Goal: Navigation & Orientation: Find specific page/section

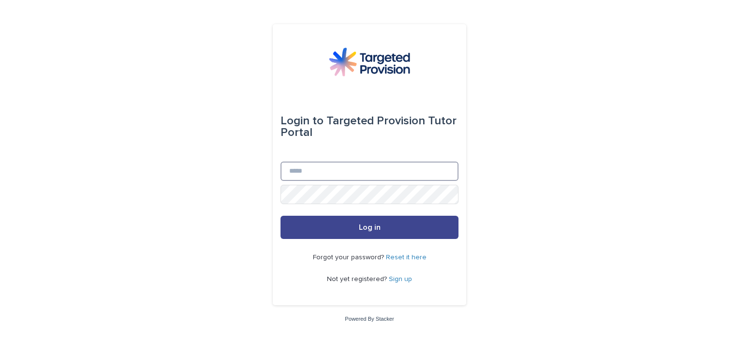
type input "**********"
click at [390, 225] on button "Log in" at bounding box center [369, 227] width 178 height 23
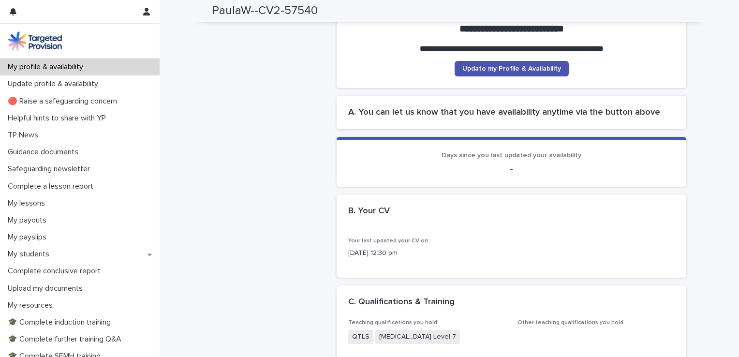
scroll to position [155, 0]
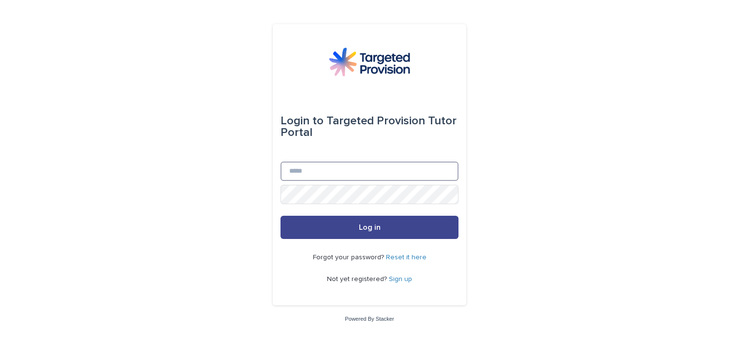
type input "**********"
click at [399, 223] on button "Log in" at bounding box center [369, 227] width 178 height 23
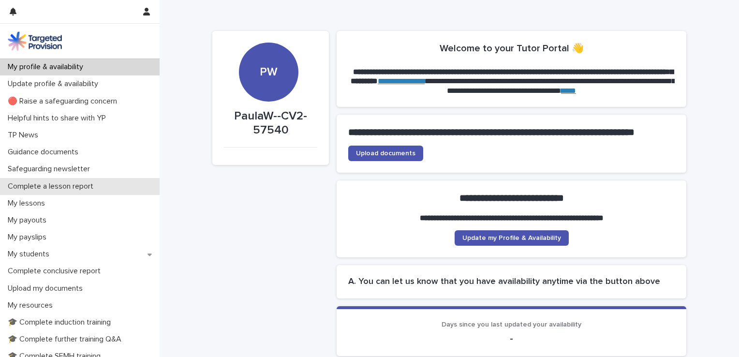
click at [49, 187] on p "Complete a lesson report" at bounding box center [52, 186] width 97 height 9
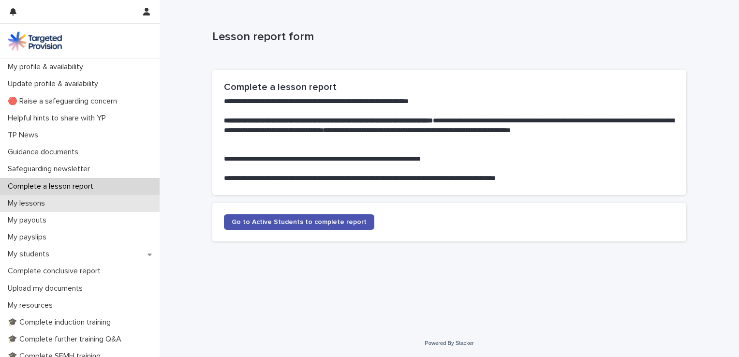
click at [29, 205] on p "My lessons" at bounding box center [28, 203] width 49 height 9
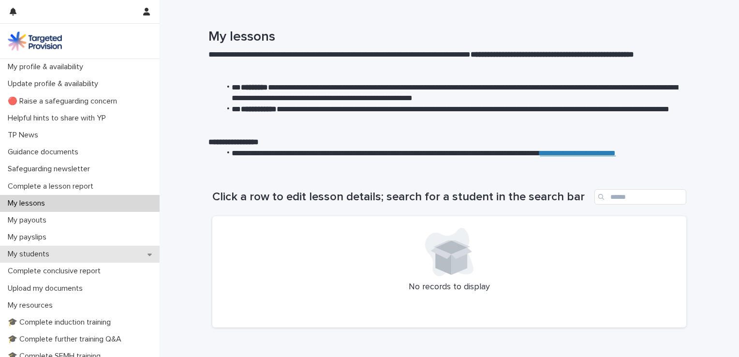
click at [24, 254] on p "My students" at bounding box center [30, 253] width 53 height 9
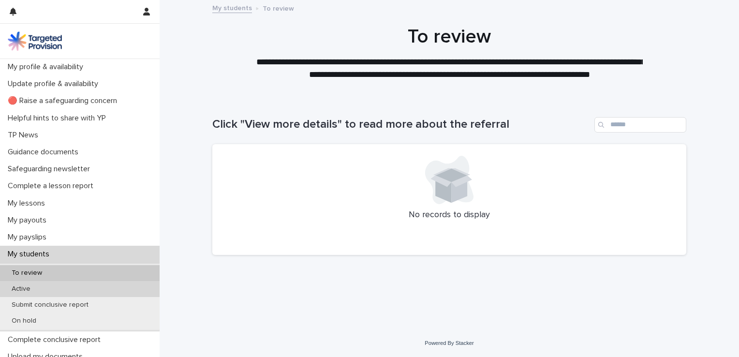
click at [25, 288] on p "Active" at bounding box center [21, 289] width 34 height 8
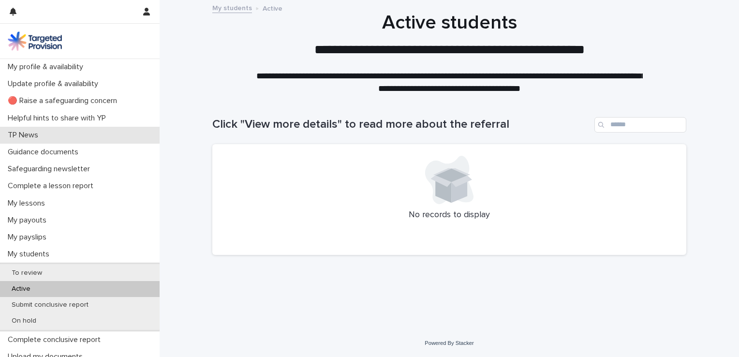
click at [20, 137] on p "TP News" at bounding box center [25, 135] width 42 height 9
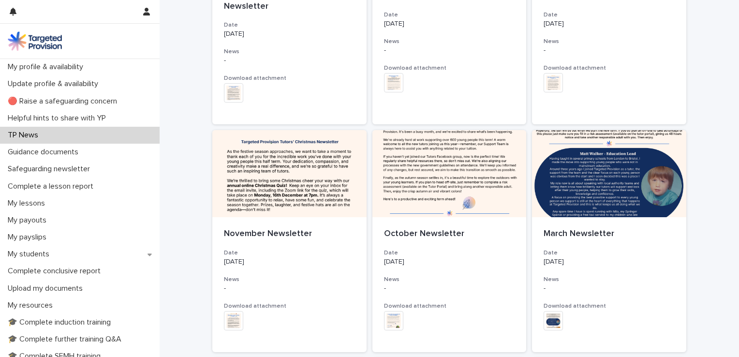
scroll to position [251, 0]
